Goal: Task Accomplishment & Management: Manage account settings

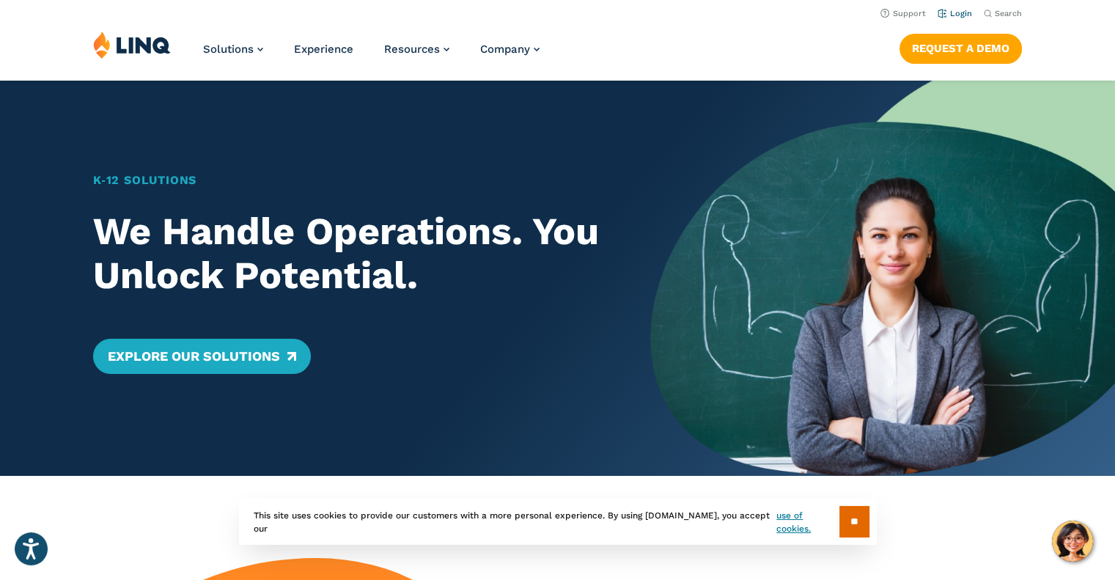
click at [950, 15] on link "Login" at bounding box center [955, 14] width 34 height 10
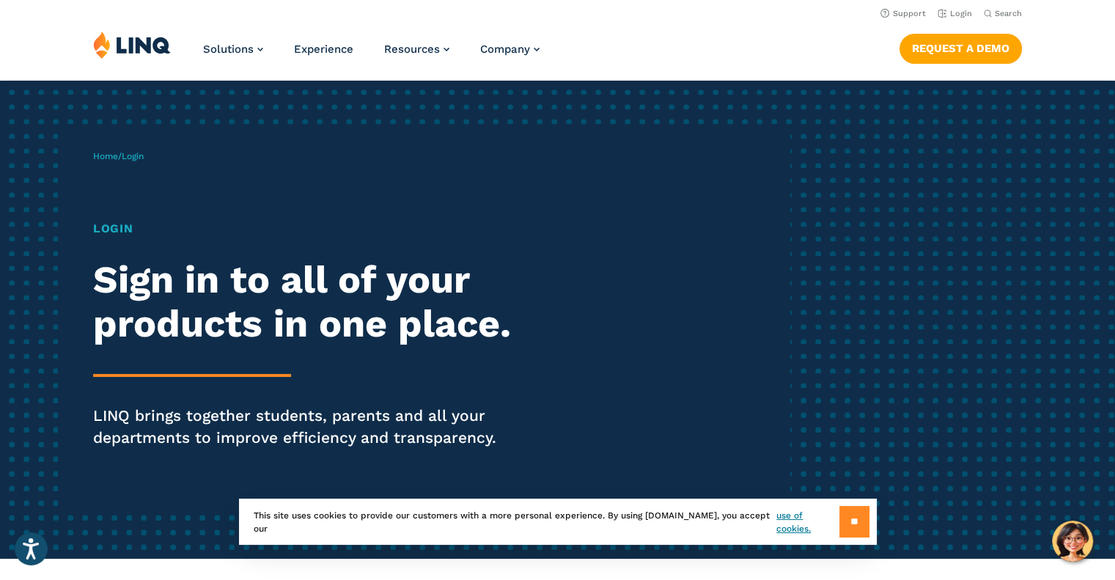
click at [849, 523] on input "**" at bounding box center [854, 522] width 30 height 32
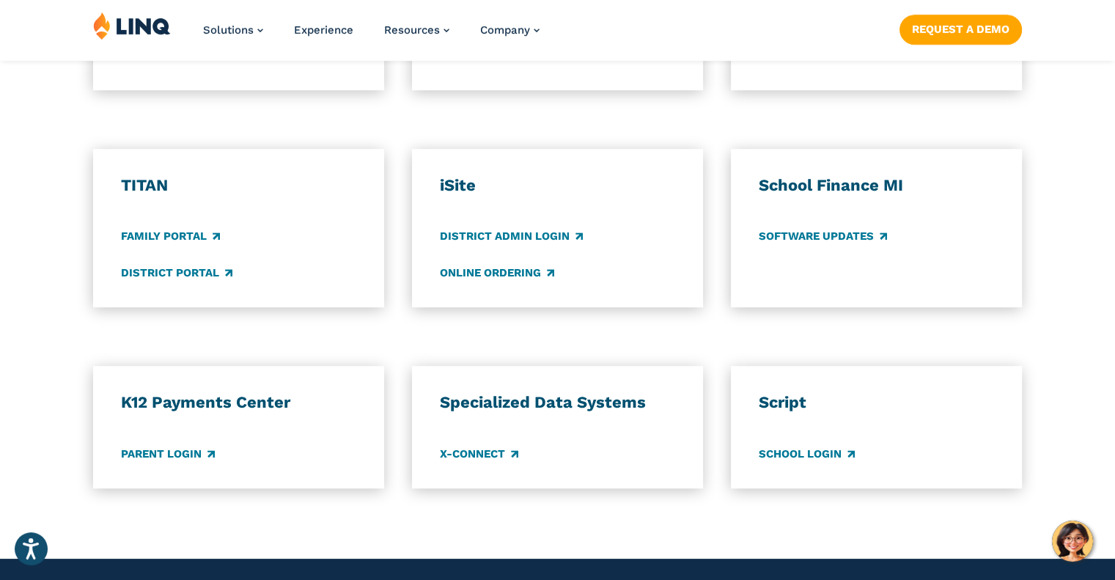
scroll to position [1026, 0]
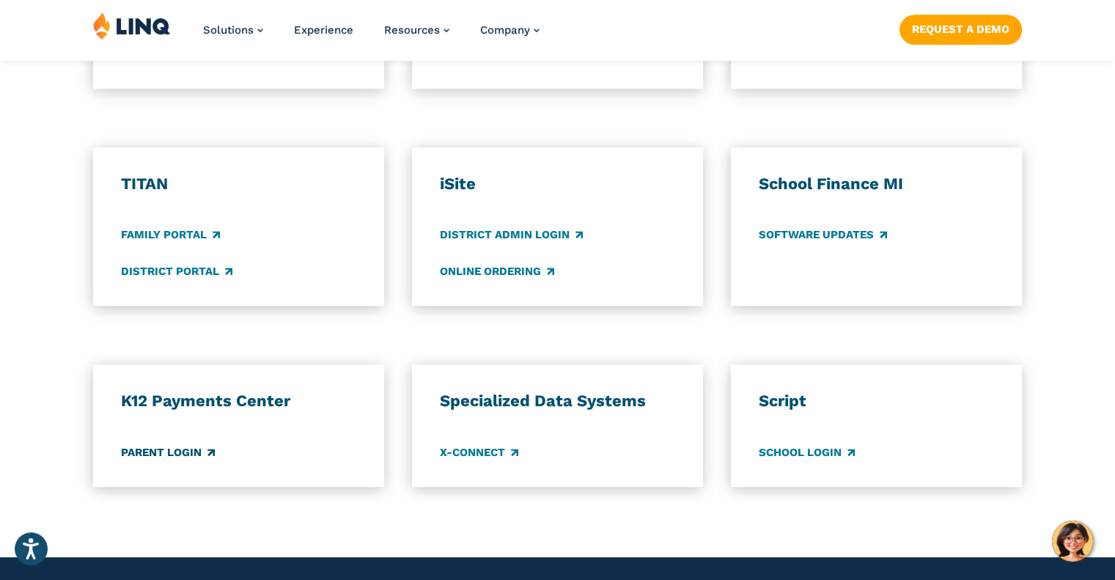
click at [193, 459] on link "Parent Login" at bounding box center [168, 452] width 94 height 16
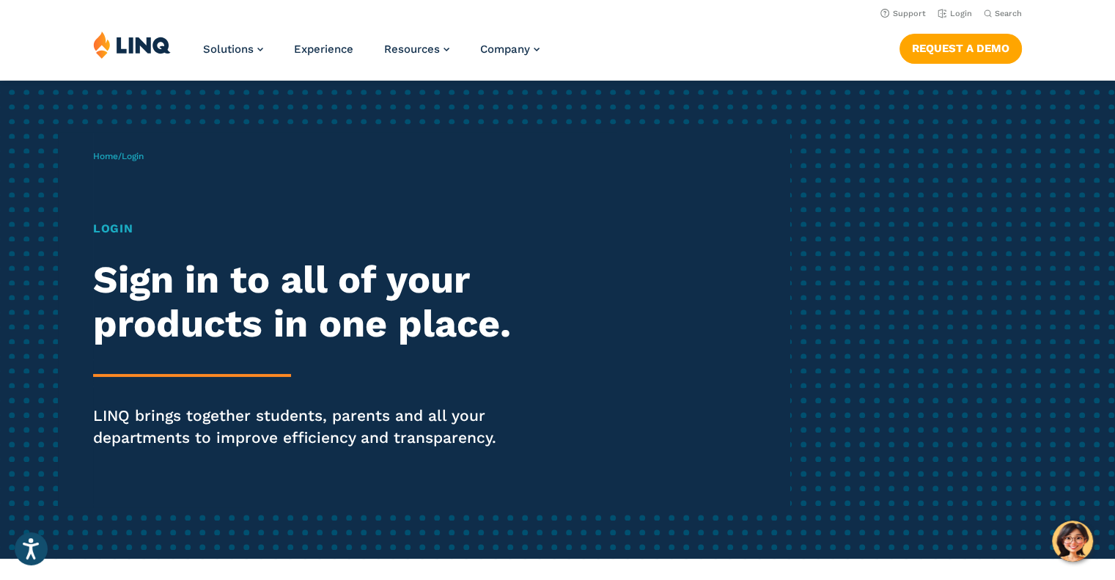
click at [639, 20] on nav "Support Login Search Search for:" at bounding box center [557, 12] width 1115 height 16
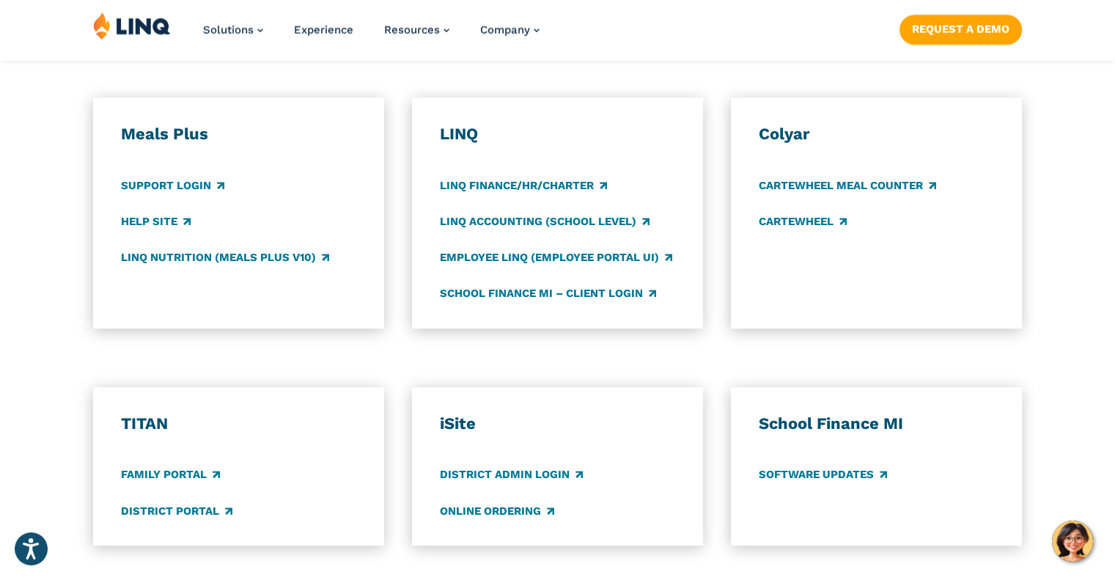
scroll to position [792, 0]
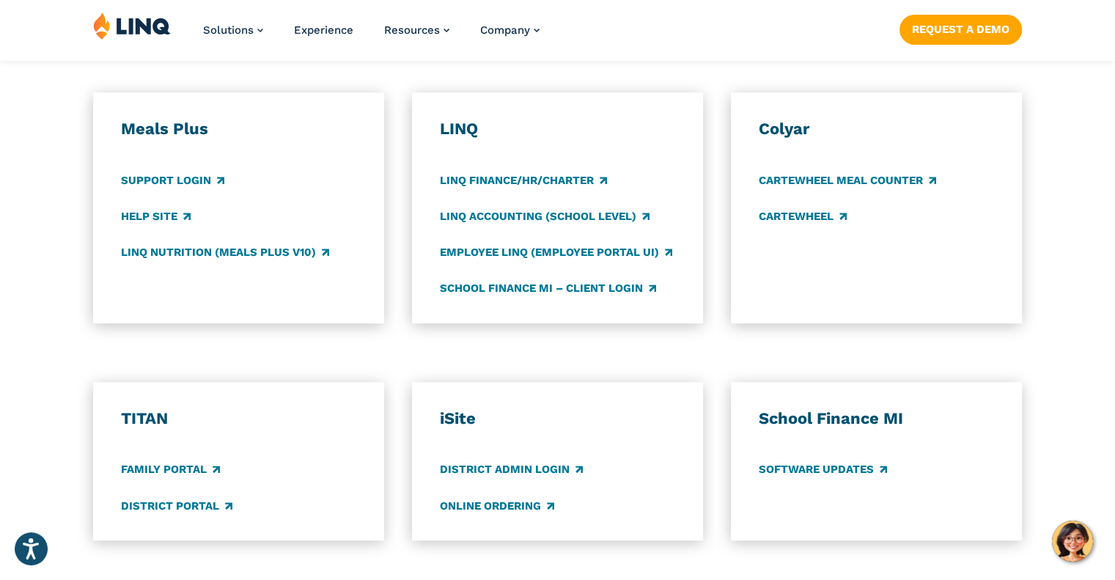
click at [474, 363] on div "Application Login Which application would you like to sign in to? LINQ connects…" at bounding box center [557, 279] width 1115 height 885
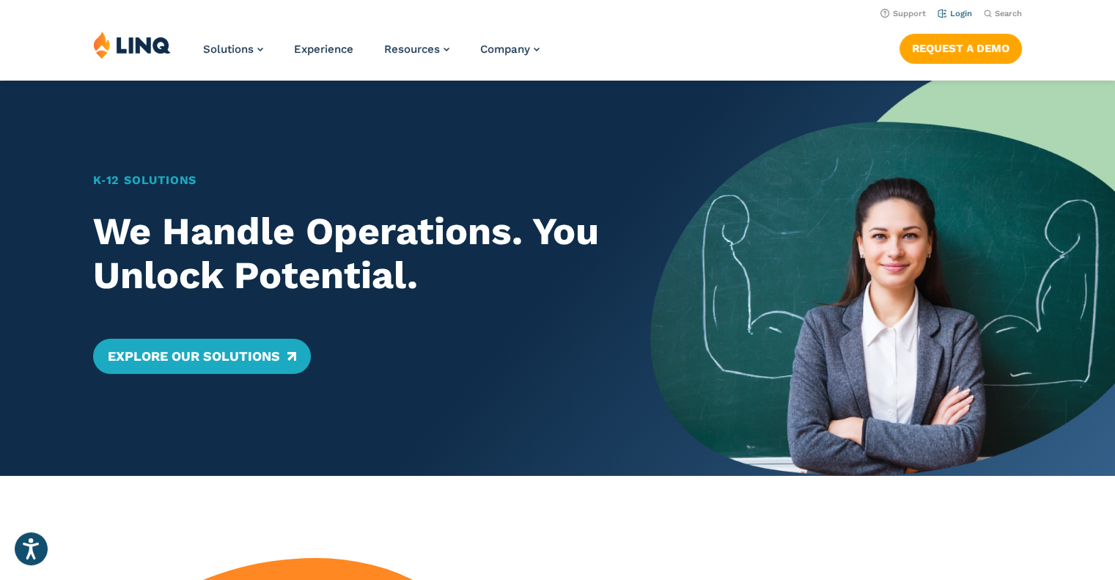
click at [954, 13] on link "Login" at bounding box center [955, 14] width 34 height 10
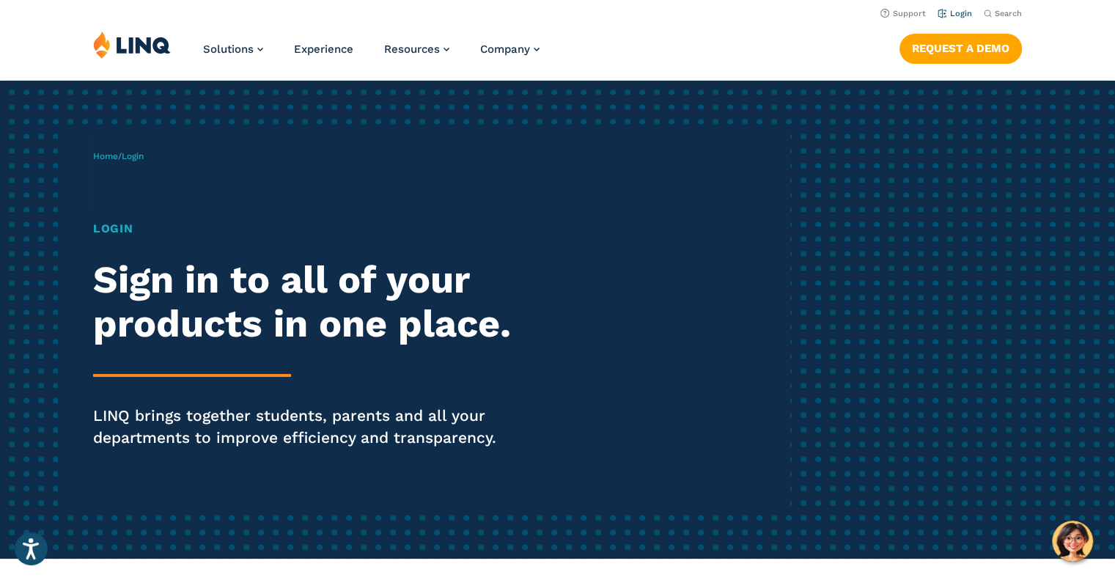
click at [960, 14] on link "Login" at bounding box center [955, 14] width 34 height 10
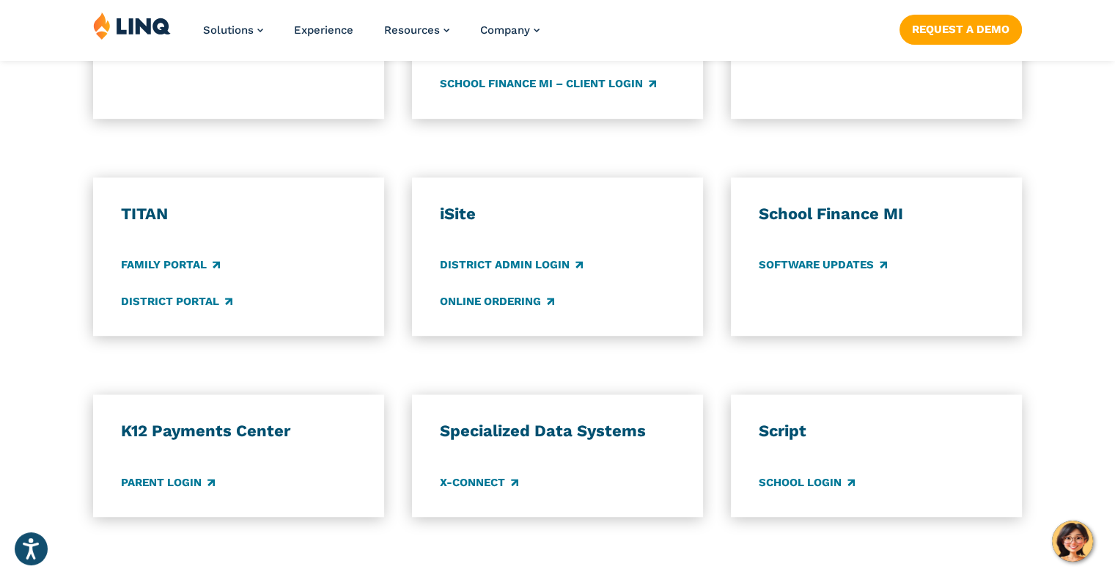
scroll to position [997, 0]
click at [167, 483] on link "Parent Login" at bounding box center [168, 482] width 94 height 16
